Goal: Find contact information: Find contact information

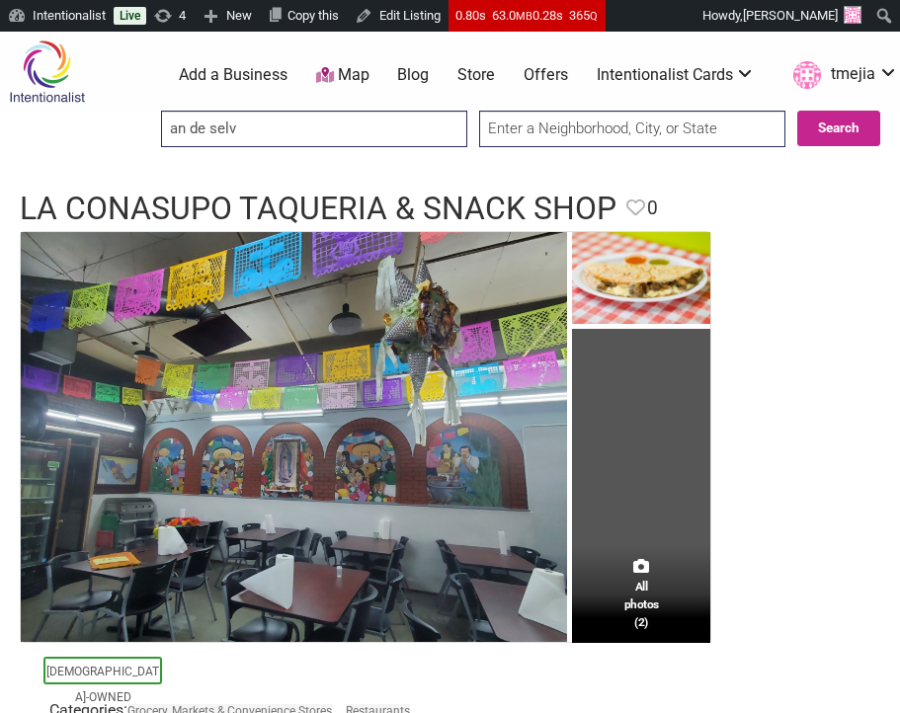
type input "an de selva"
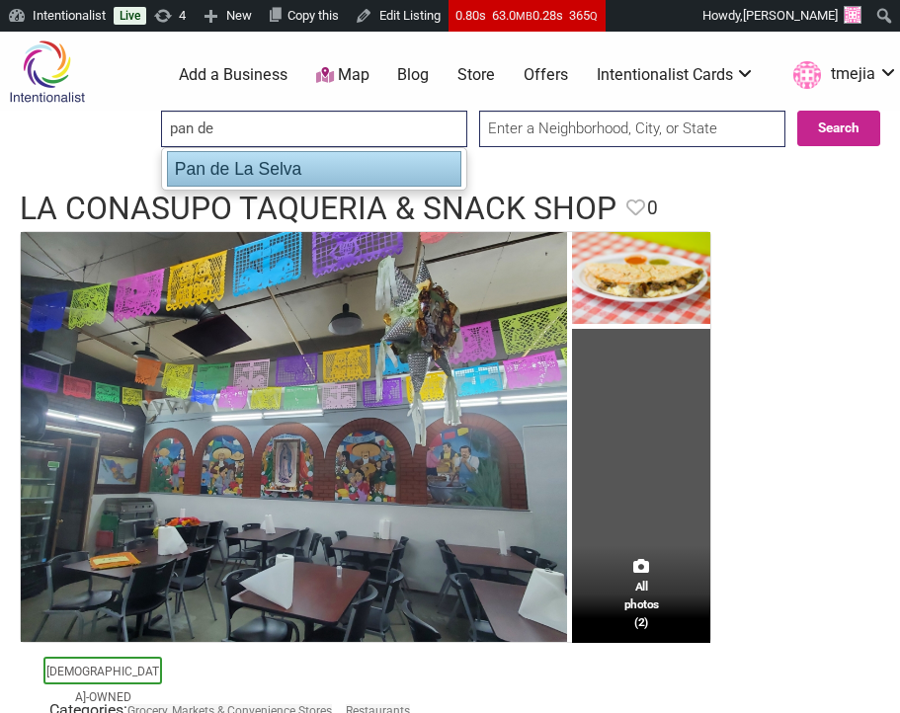
click at [295, 167] on div "Pan de La Selva" at bounding box center [314, 169] width 294 height 36
type input "Pan de La Selva"
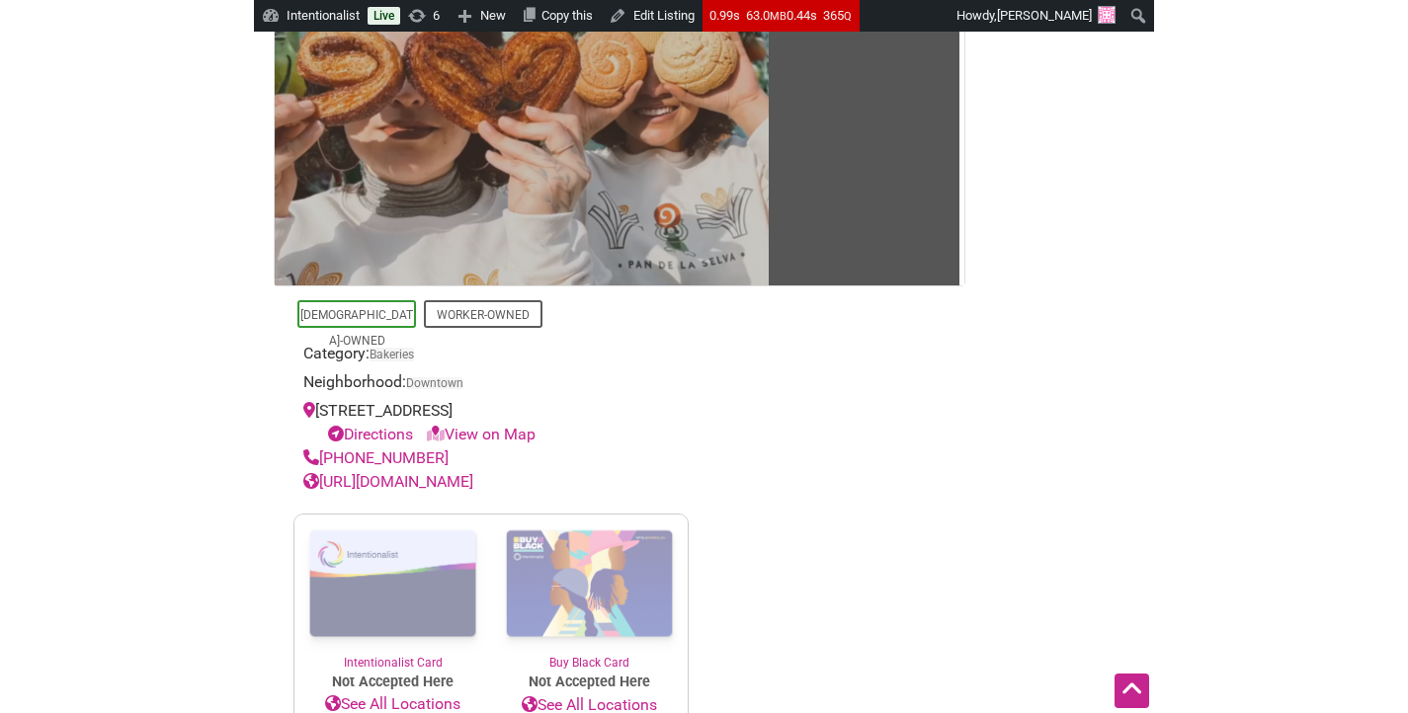
scroll to position [123, 0]
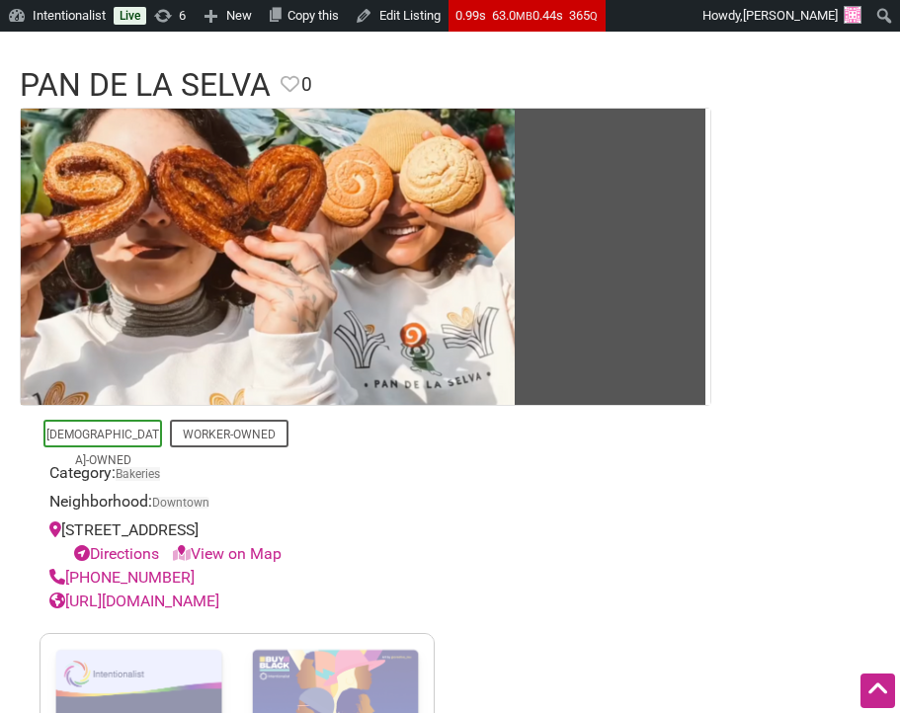
click at [190, 606] on link "https://www.pandelaselva.com/" at bounding box center [134, 601] width 170 height 19
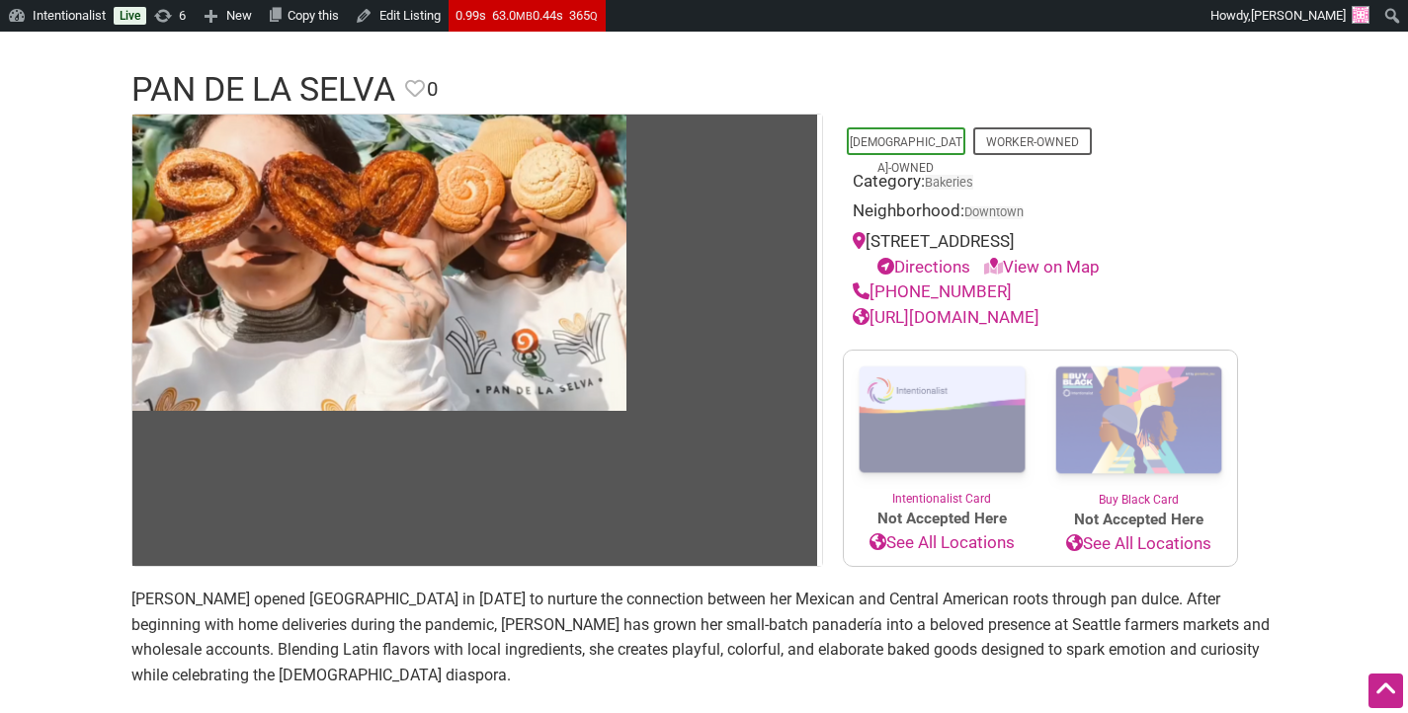
drag, startPoint x: 997, startPoint y: 295, endPoint x: 753, endPoint y: 238, distance: 250.6
click at [874, 302] on div "(951) 537-7984" at bounding box center [1039, 293] width 375 height 26
copy link "(951) 537-7984"
drag, startPoint x: 1099, startPoint y: 241, endPoint x: 872, endPoint y: 249, distance: 227.3
click at [872, 249] on div "600 4th Ave, Seattle, WA, 98104 Directions View on Map" at bounding box center [1039, 254] width 375 height 50
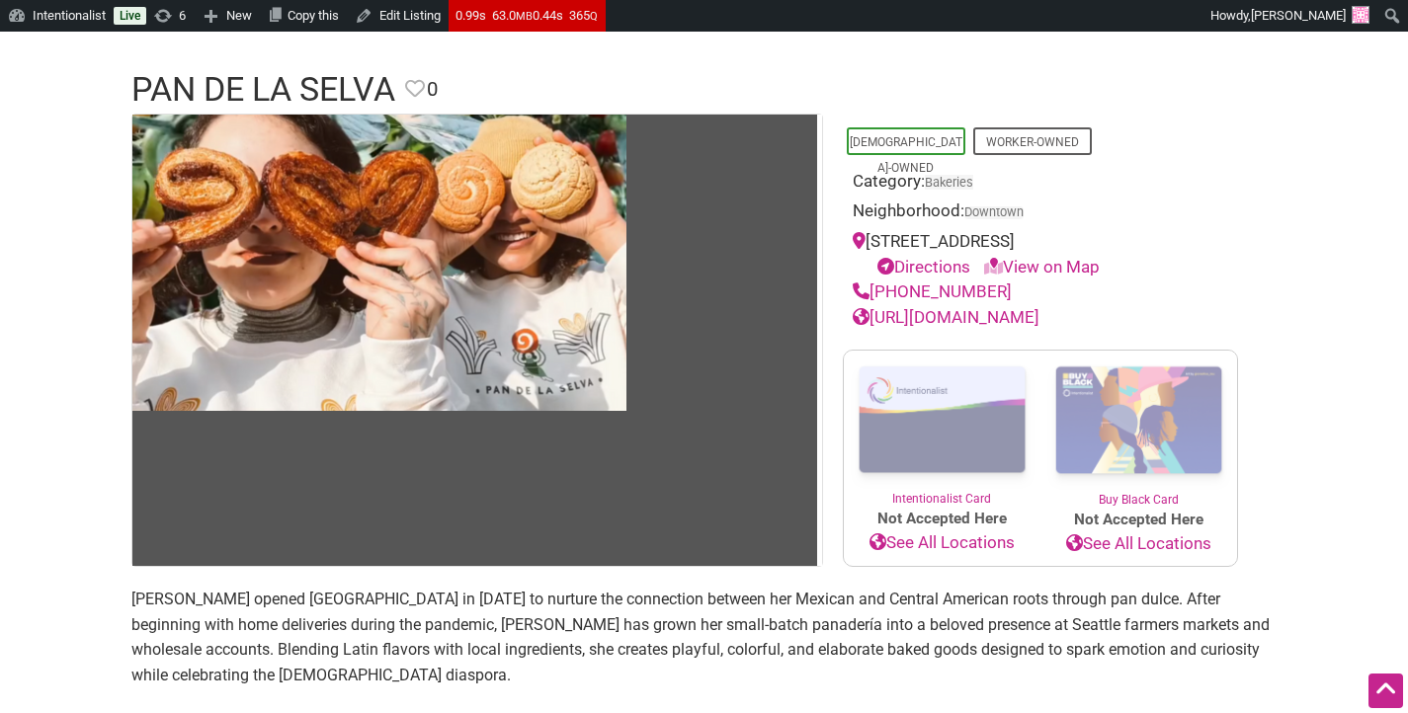
copy div "600 4th Ave, Seattle, WA, 98104"
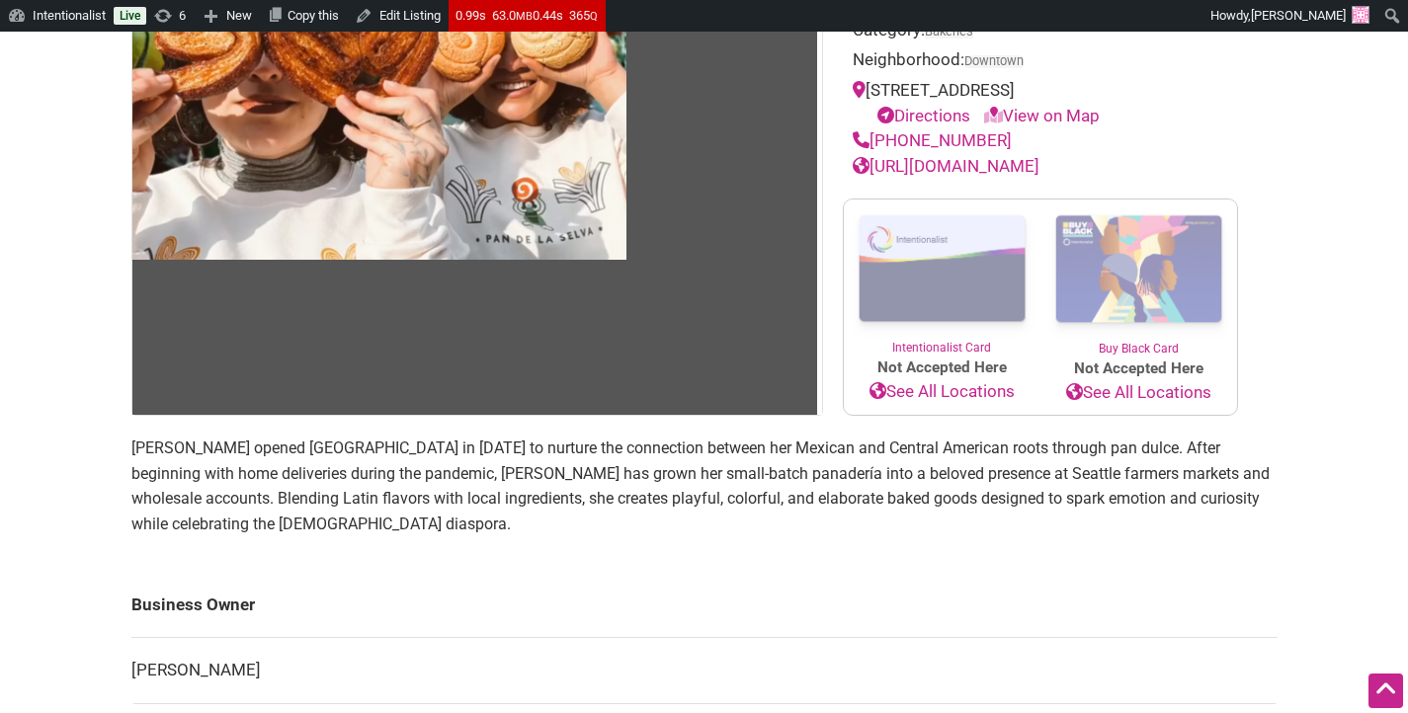
scroll to position [311, 0]
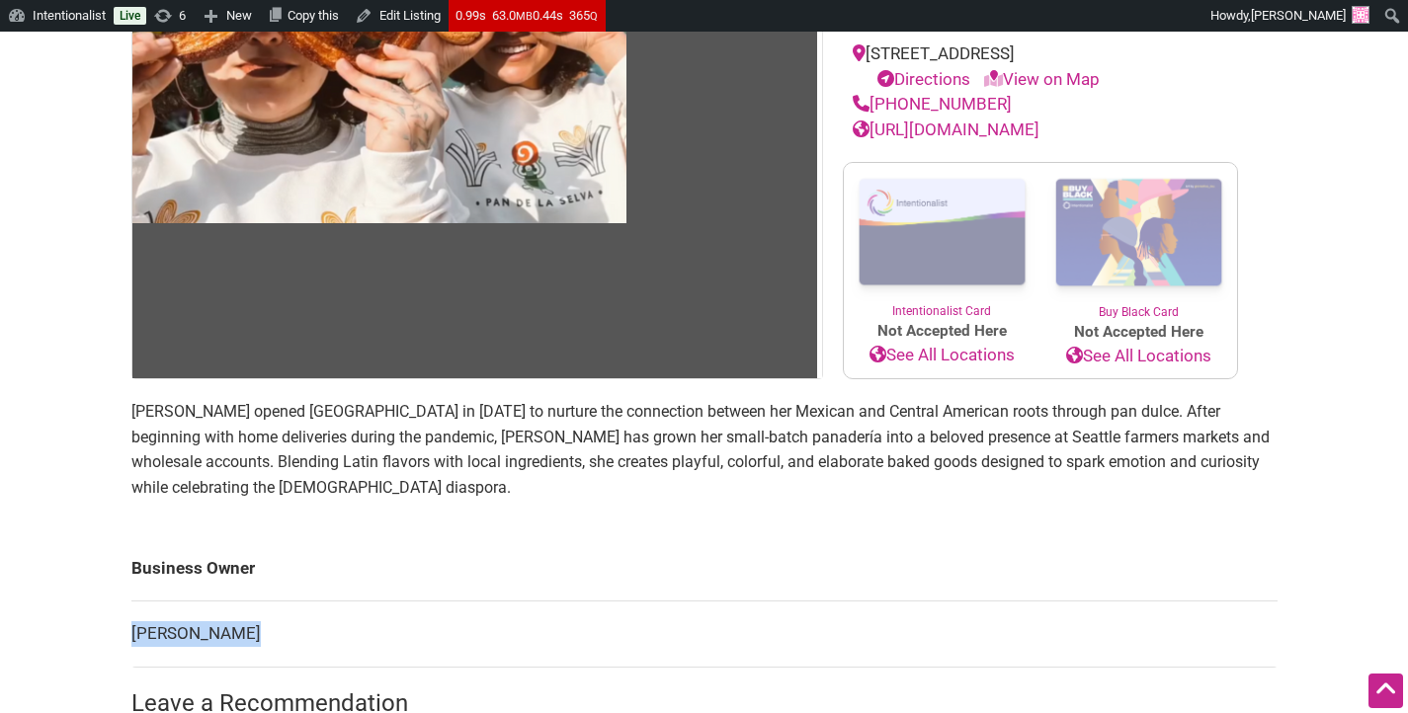
drag, startPoint x: 238, startPoint y: 637, endPoint x: 183, endPoint y: 533, distance: 117.5
click at [135, 628] on td "Mayra Sibrian" at bounding box center [704, 635] width 1146 height 66
copy td "Mayra Sibrian"
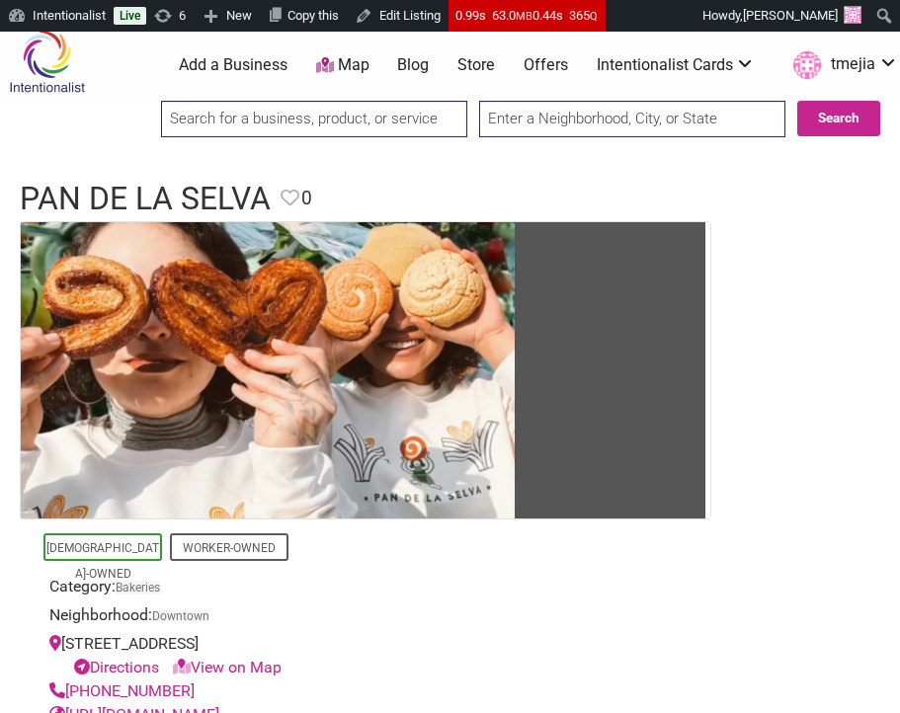
scroll to position [0, 0]
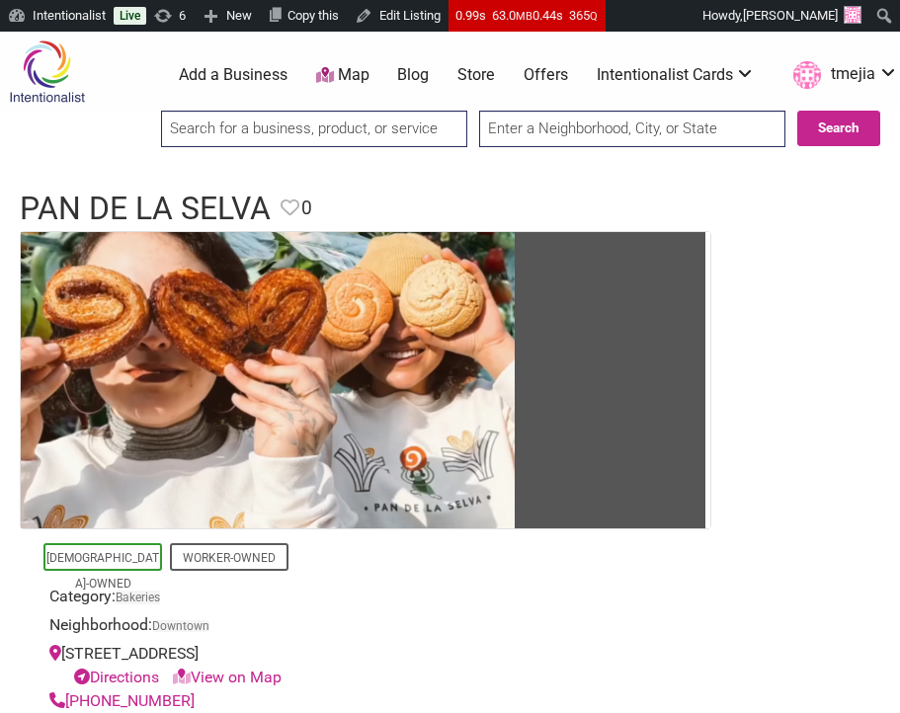
click at [333, 125] on input "search" at bounding box center [314, 129] width 306 height 37
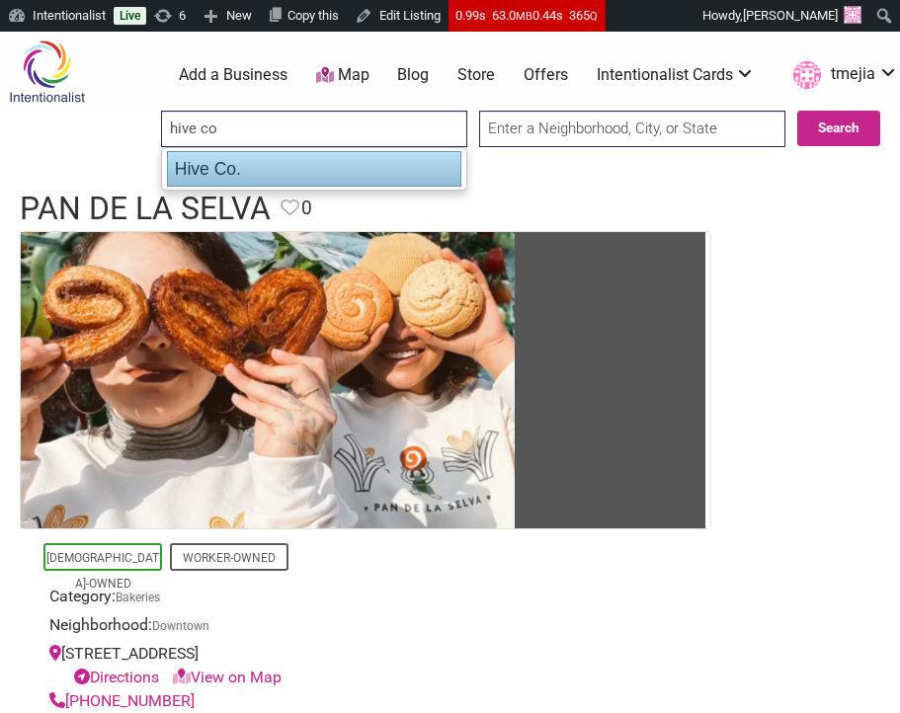
click at [317, 170] on div "Hive Co." at bounding box center [314, 169] width 294 height 36
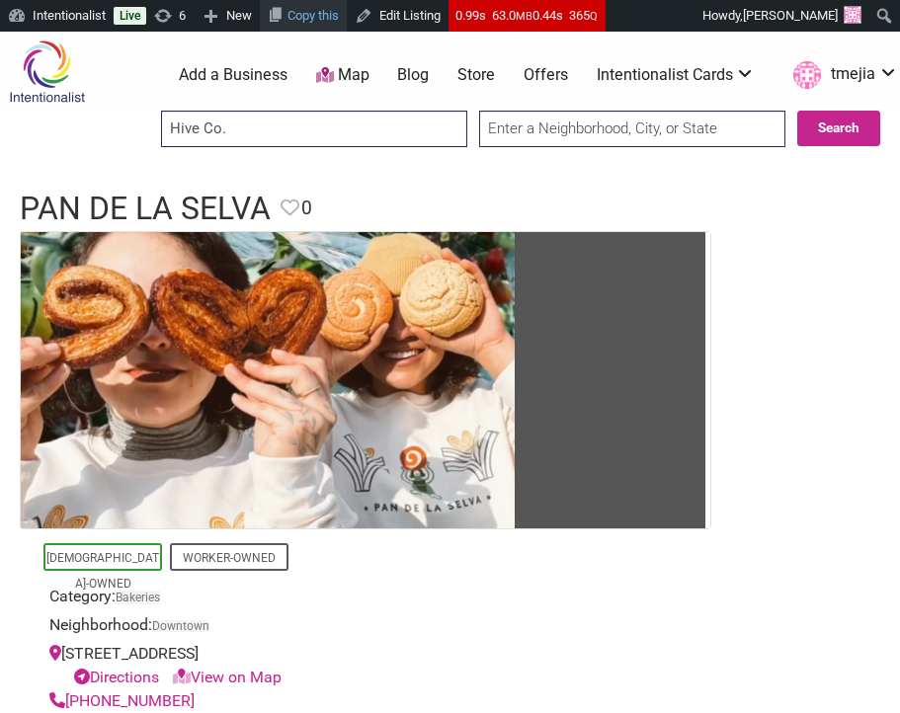
type input "Hive Co."
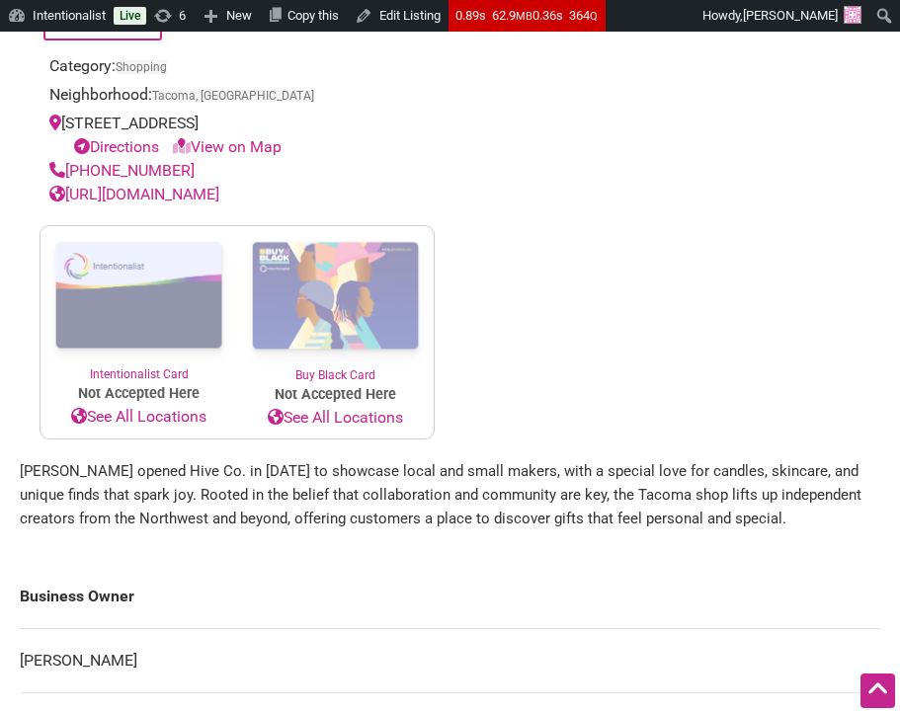
scroll to position [330, 0]
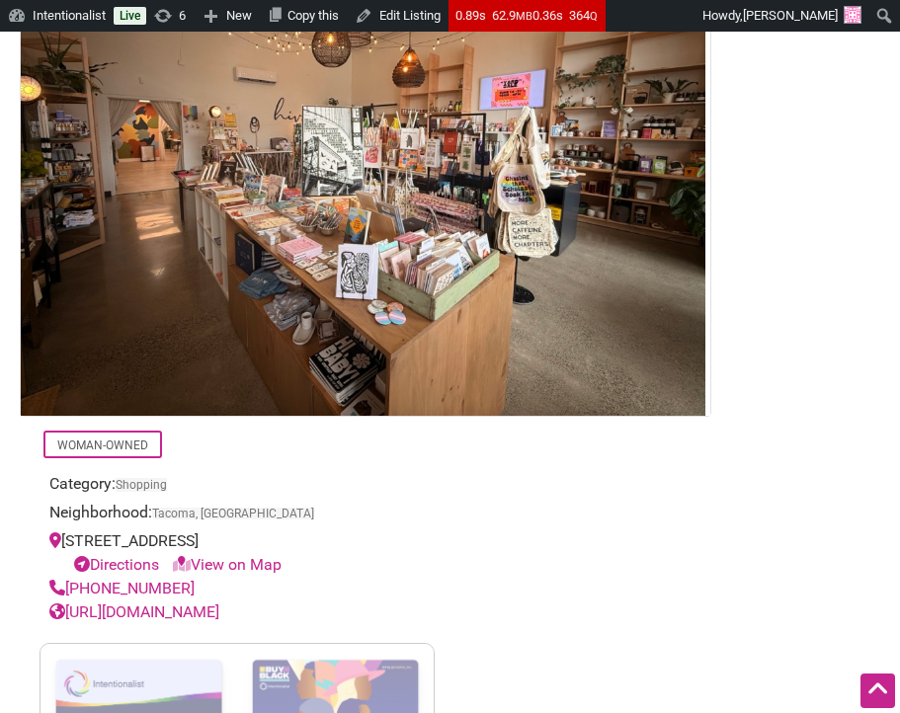
click at [752, 514] on section "Woman-Owned Category: Shopping Neighborhood: Tacoma, WA 5436 S Tacoma Way, Taco…" at bounding box center [450, 379] width 860 height 956
click at [133, 612] on link "https://hivetacoma.com" at bounding box center [134, 612] width 170 height 19
drag, startPoint x: 184, startPoint y: 585, endPoint x: 71, endPoint y: 592, distance: 112.8
click at [71, 592] on div "(253) 234-4177" at bounding box center [236, 589] width 375 height 24
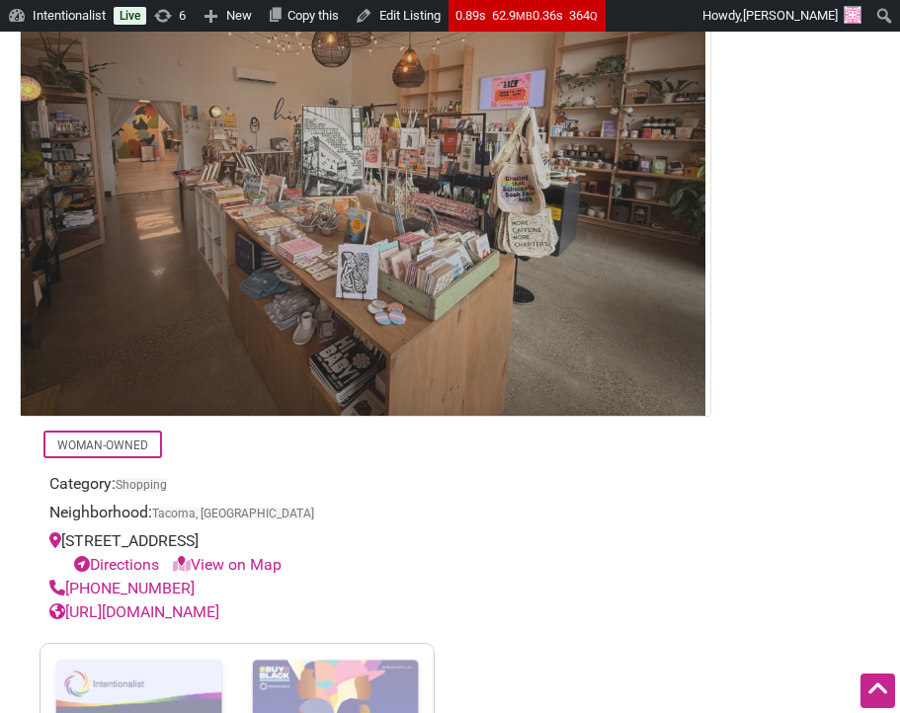
copy link "(253) 234-4177"
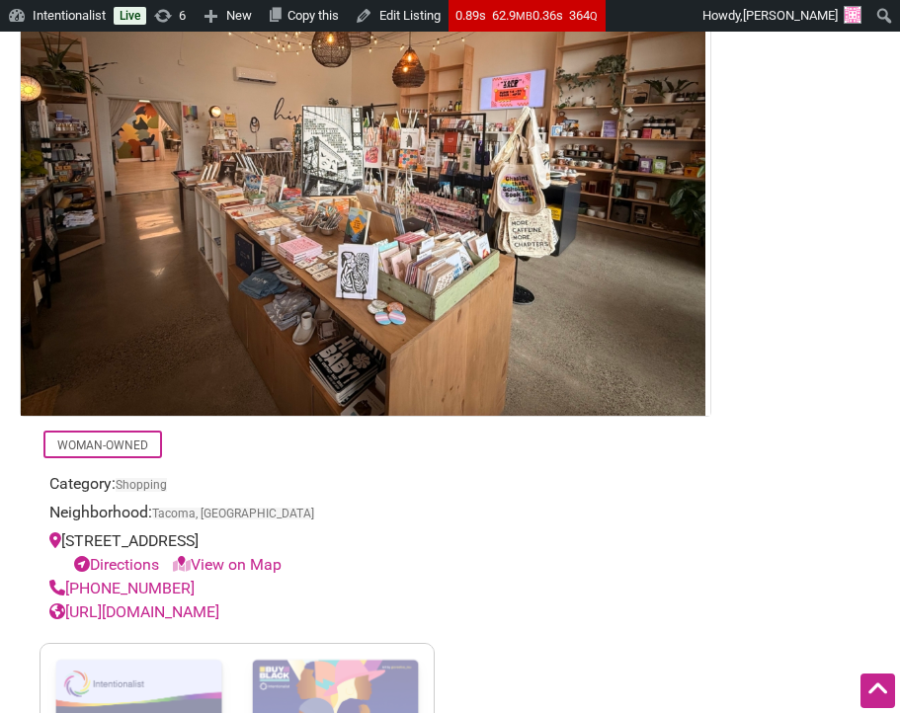
drag, startPoint x: 301, startPoint y: 536, endPoint x: 128, endPoint y: 471, distance: 184.7
click at [65, 543] on div "5436 S Tacoma Way, Tacoma, WA 98409 Directions View on Map" at bounding box center [236, 552] width 375 height 47
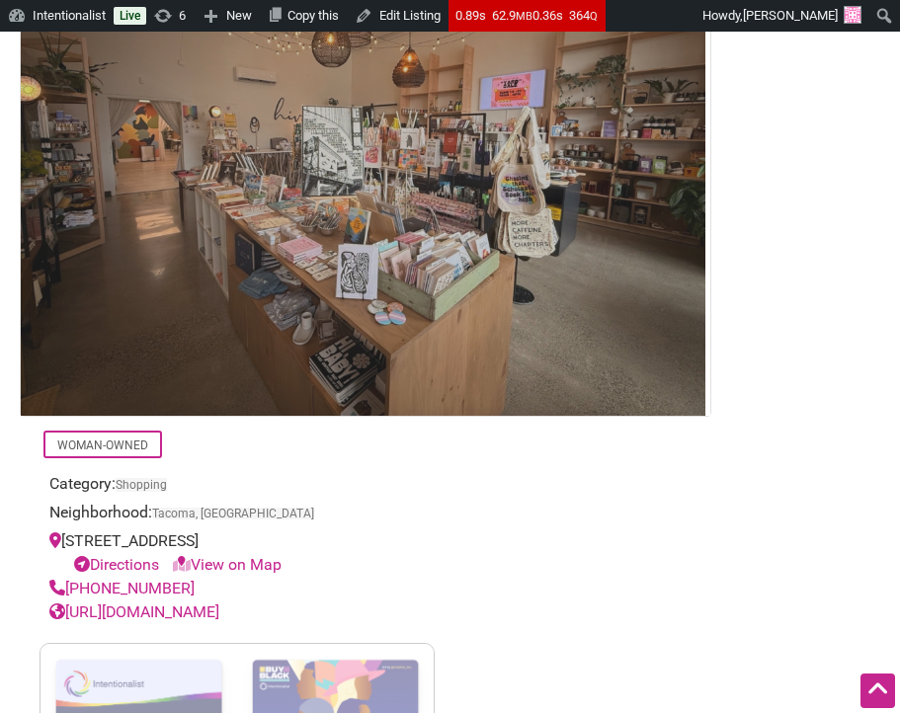
copy div "5436 S Tacoma Way, Tacoma, WA 98409"
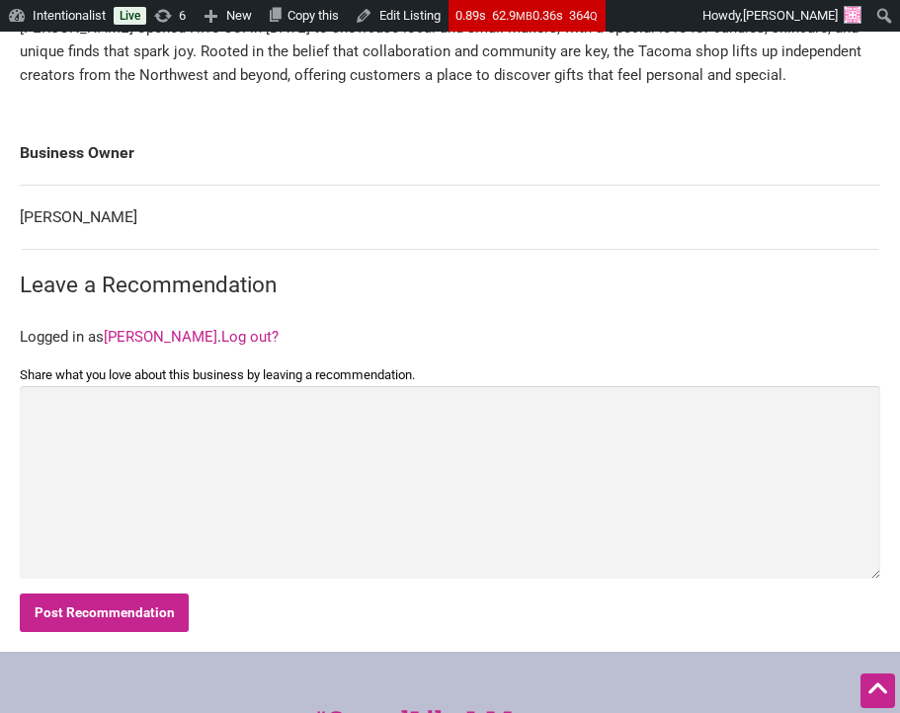
scroll to position [1072, 0]
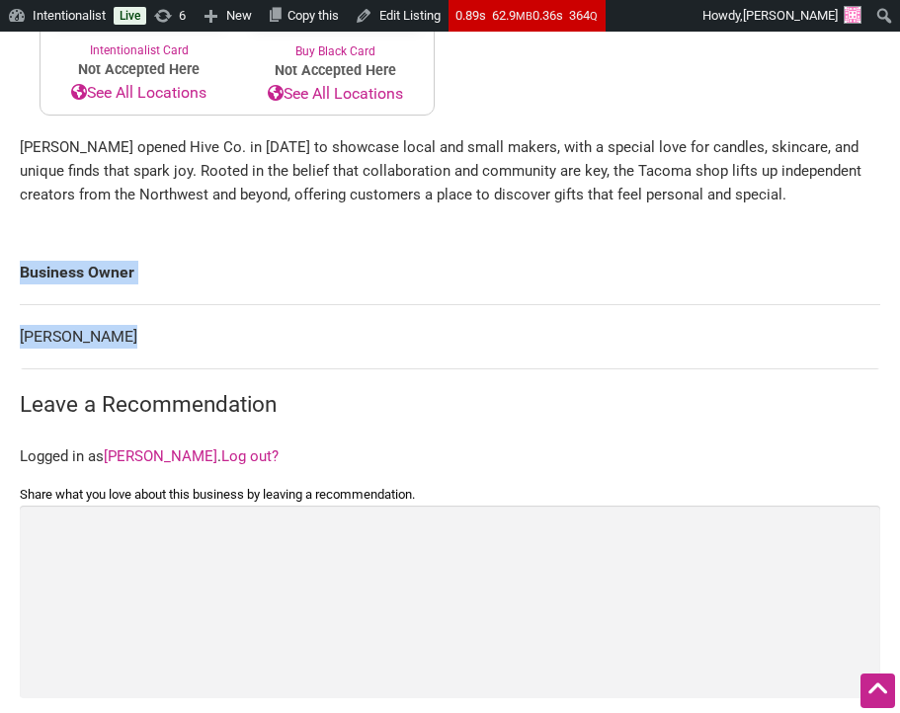
drag, startPoint x: 119, startPoint y: 336, endPoint x: 25, endPoint y: 338, distance: 93.9
click at [132, 329] on td "Michele Jones" at bounding box center [450, 337] width 860 height 64
drag, startPoint x: 120, startPoint y: 339, endPoint x: 124, endPoint y: 258, distance: 81.1
click at [21, 340] on td "Michele Jones" at bounding box center [450, 337] width 860 height 64
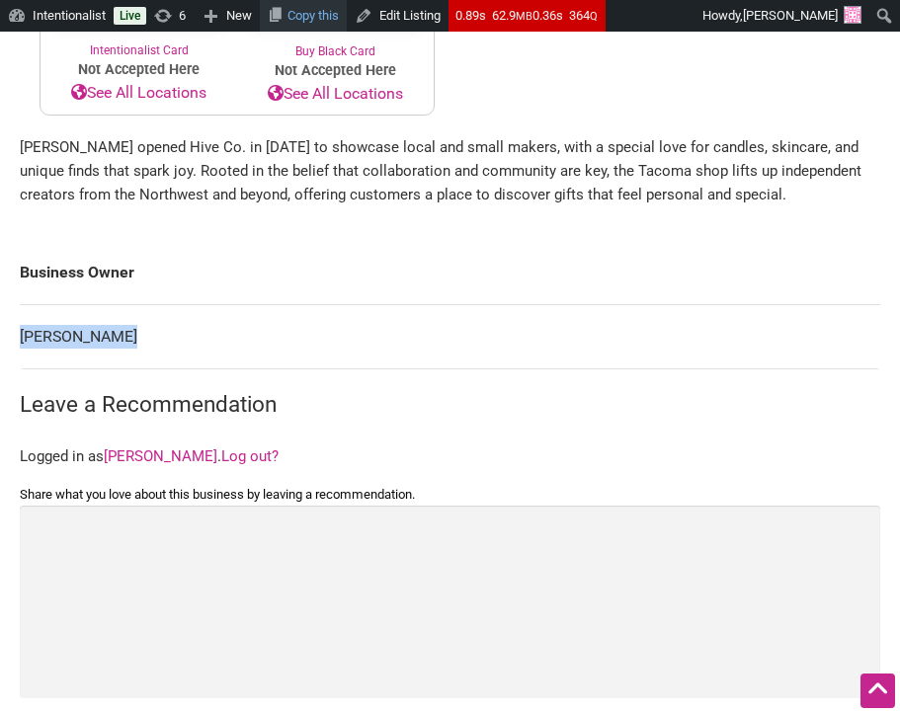
copy td "Michele Jones"
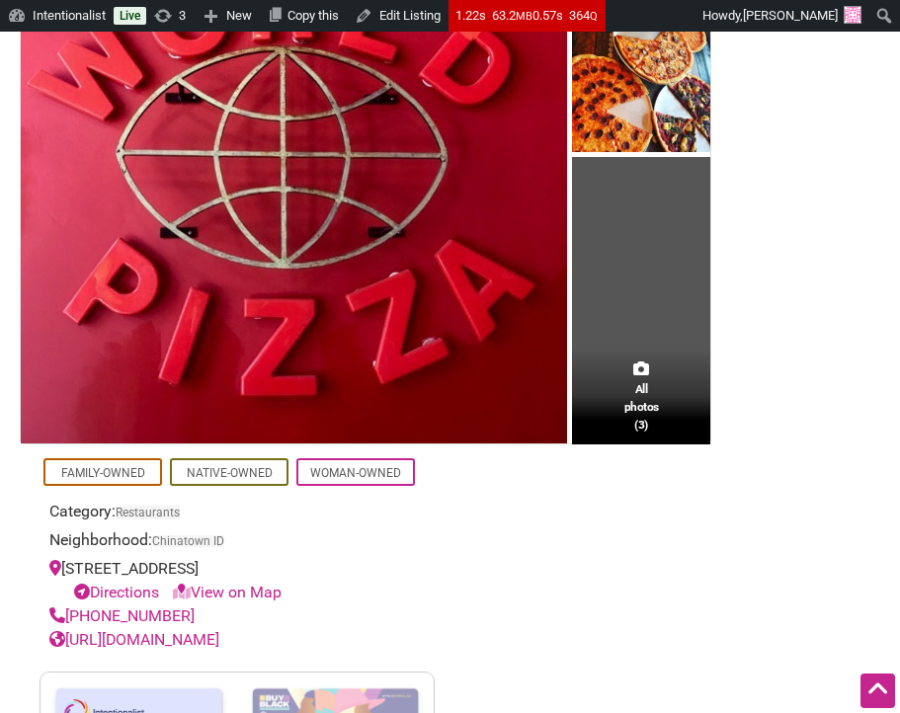
scroll to position [335, 0]
